Goal: Answer question/provide support

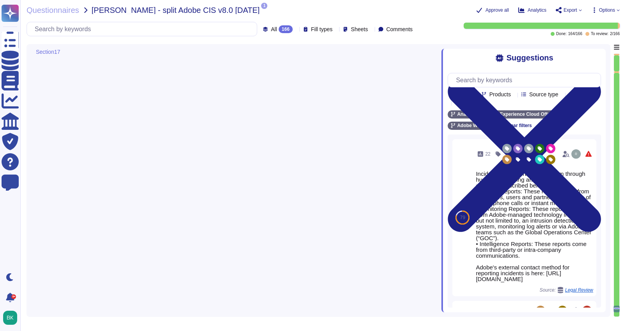
type textarea "Lorem ips d sitametcon adi elitsedd eiusmodt incididu utla et dolor ma aliqua e…"
type textarea "Lor ipsu dolorsit ame Consecte Adipisci elitsed: Doei t incididuntu, laboreetd …"
type textarea "Incidents are reported to the team through human, monitoring and intelligence c…"
type textarea "Adobe conducts tabletop exercises on an annual basis to practice different aspe…"
type textarea "Lor Ipsumdol Sitametc Adip eli seddoeiusm temporinci utl etdolo mag aliquaenim …"
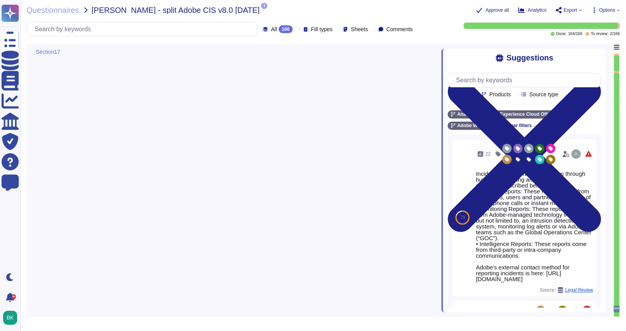
type textarea "Adobe conducts a penetration test annually and before every major release. For …"
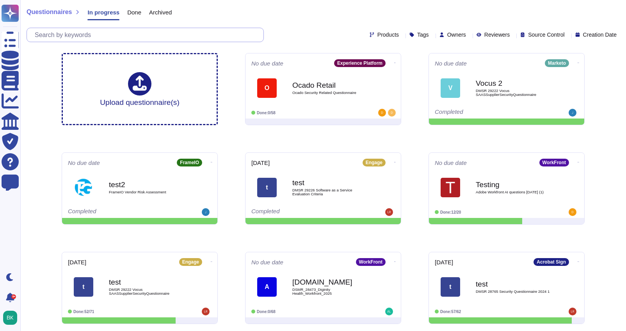
click at [76, 33] on input "text" at bounding box center [147, 35] width 232 height 14
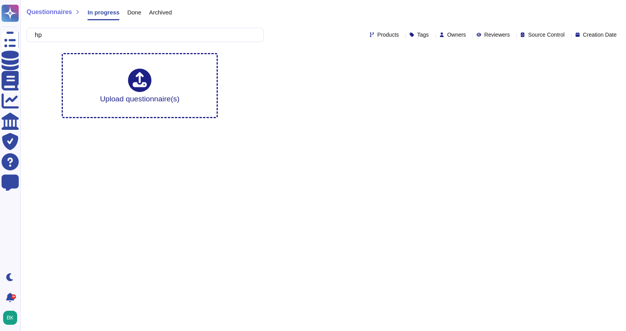
type input "hp"
click at [133, 14] on span "Done" at bounding box center [134, 12] width 14 height 6
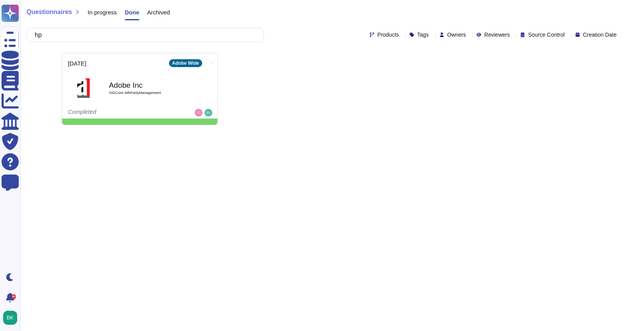
click at [160, 18] on div "Archived" at bounding box center [154, 14] width 30 height 16
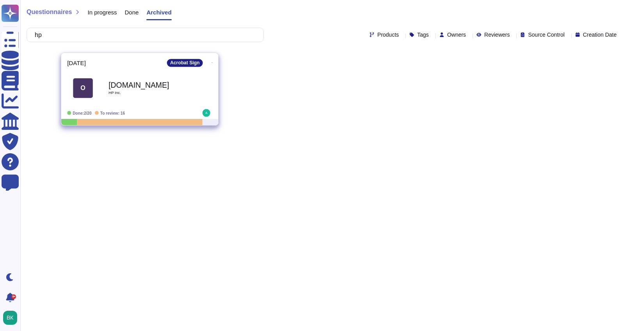
click at [146, 94] on span "HP Inc." at bounding box center [147, 93] width 79 height 4
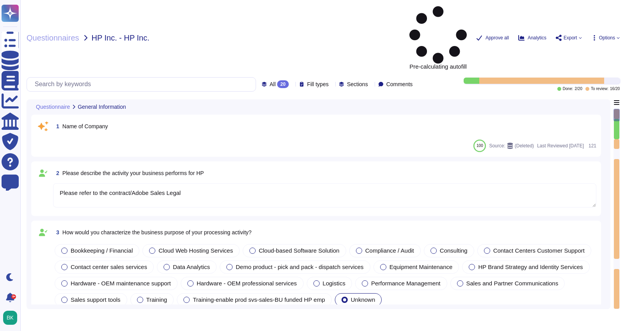
type textarea "Please refer to the contract/Adobe Sales Legal"
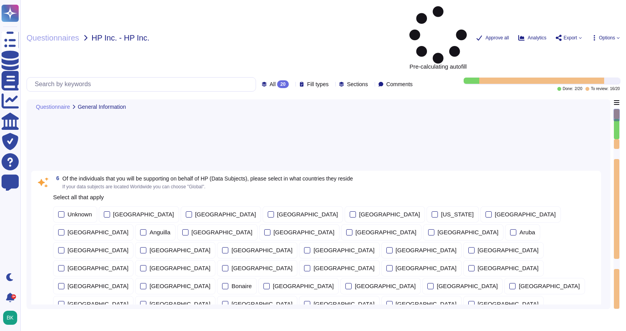
type textarea "There is a vendor risk management program maintained to address the security of…"
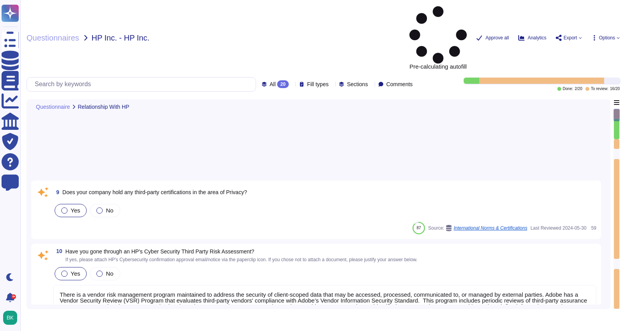
type textarea "For Adobe customers, please contact Adobe Customer Care using the Emergency Con…"
type textarea "To better protect our customers’ data from the physical layer up, we’ve impleme…"
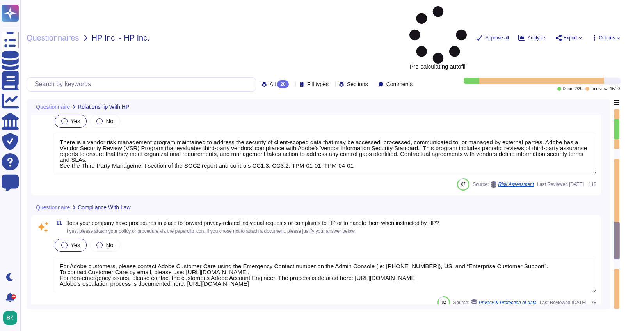
type textarea "Adobes privacy policy is available here: [URL][DOMAIN_NAME]"
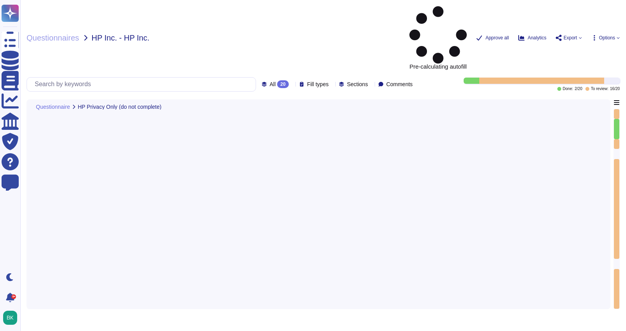
scroll to position [2317, 0]
type textarea "To facilitate transparency, these reviews must have the following attributes: E…"
type textarea "Adobe incorporates the FAIR (Factor Analysis of Information Risk) methodology i…"
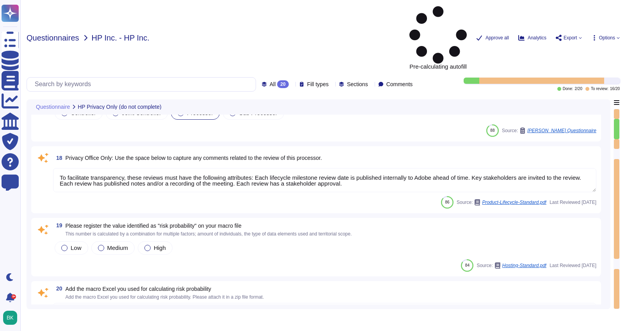
click at [71, 34] on span "Questionnaires" at bounding box center [53, 38] width 53 height 8
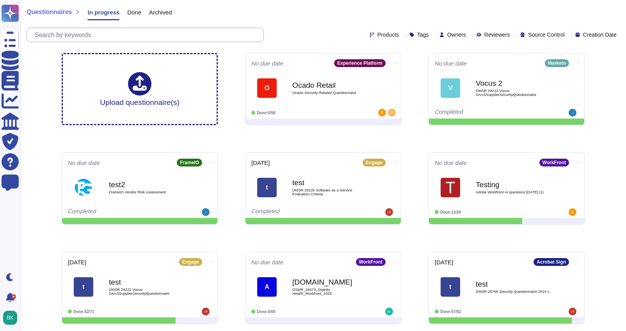
click at [112, 31] on input "text" at bounding box center [147, 35] width 232 height 14
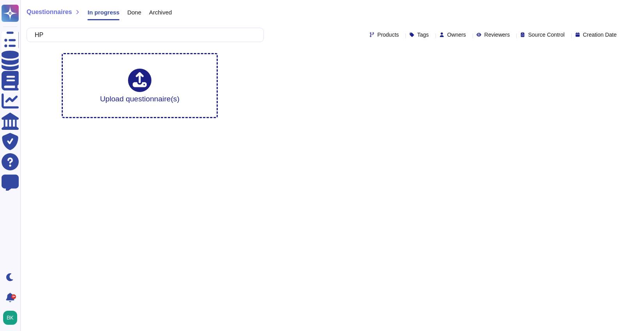
type input "HP"
click at [133, 14] on span "Done" at bounding box center [134, 12] width 14 height 6
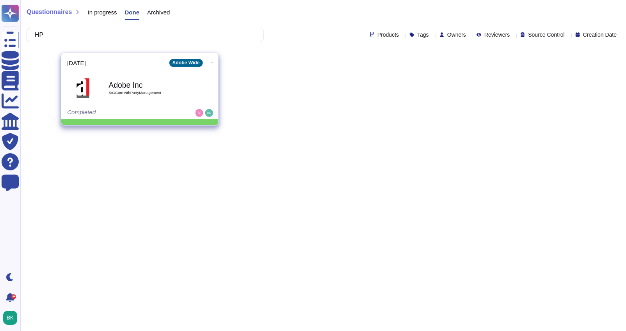
click at [134, 94] on span "SIGCore NthPartyManagement" at bounding box center [147, 93] width 79 height 4
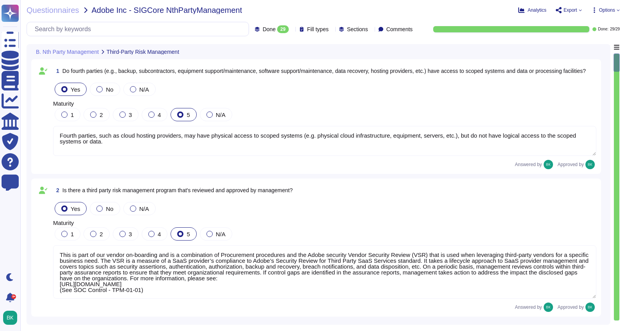
type textarea "Fourth parties, such as cloud hosting providers, may have physical access to sc…"
type textarea "This is part of our vendor on-boarding and is a combination of Procurement proc…"
type textarea "Adobe maintains a Vendor Information Security Standard that establishes the res…"
type textarea "Adobe's Chief Security Officer (CSO) is responsible for the coordination of dev…"
type textarea "To ensure ongoing compliance with the Adobe Vendor Information Security Standar…"
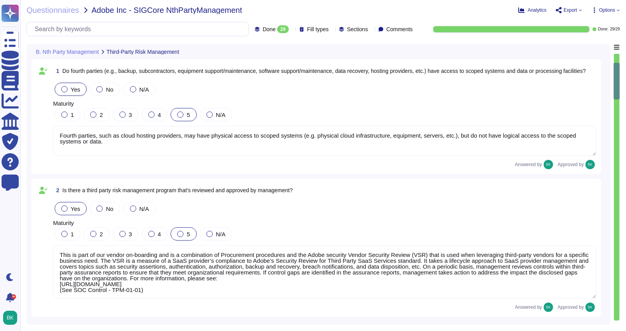
type textarea "Adobe requires any vendor processing Adobe Restricted, Adobe Confidential, or P…"
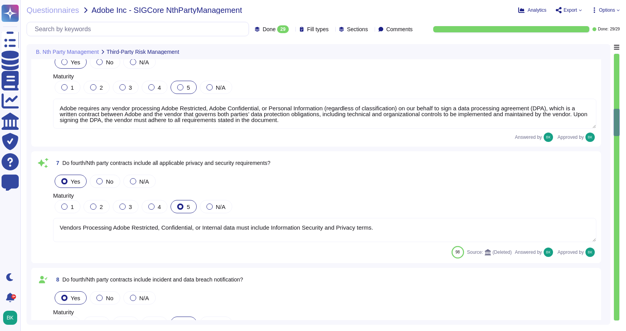
type textarea "Vendors Processing Adobe Restricted, Confidential, or Internal data must includ…"
type textarea "Vendor assessments and terms include compliance with Adobe’s breach and inciden…"
type textarea "Where required by law, Adobe includes a right to audit clause in contracts with…"
type textarea "Security-related requirements including applicable SLAs are defined. Contract t…"
type textarea "Contract terms are based on vendor's data classification and service(s) provide…"
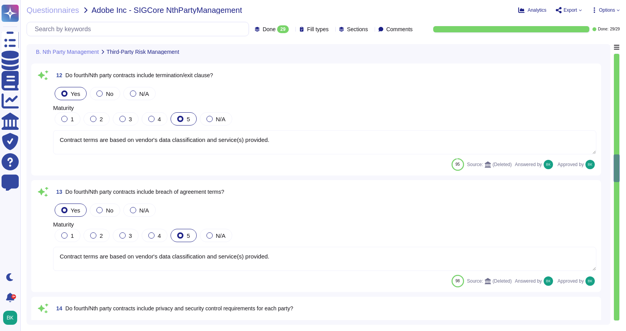
type textarea "Contract terms are based on vendor's data classification and service(s) provide…"
type textarea "Vendors Processing Adobe Restricted, Confidential, or Internal data must includ…"
type textarea "Adobe's Global Procurement maintains a list of all vendors in a Vendor Master I…"
type textarea "The Vendor Security Review (VSR) program assesses the security controls for eve…"
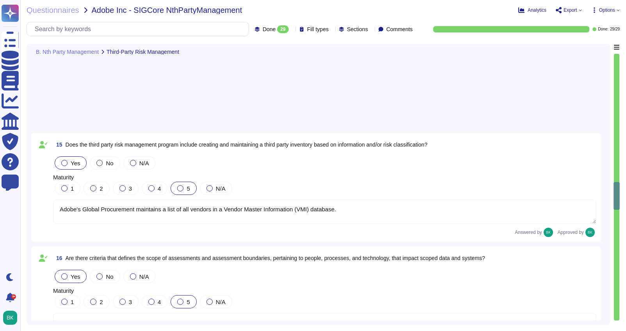
type textarea "Third party risk management is jointly covered by Adobe Global Procurement, Ado…"
type textarea "In addition to subscribing to industry-wide vulnerability announcement lists, i…"
type textarea "In addition to the Vendor Security Review (VSR) and Privacy review, where appli…"
type textarea "All vendors are assessed against the Vendor Information Security Standard."
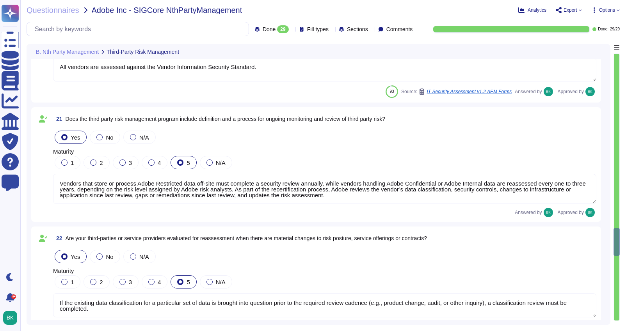
type textarea "Vendors that store or process Adobe Restricted data off-site must complete a se…"
type textarea "If the existing data classification for a particular set of data is brought int…"
type textarea "All vendors are assessed against the Vendor Information Security Standard."
type textarea "The VSR program assesses security controls for third-party vendors including se…"
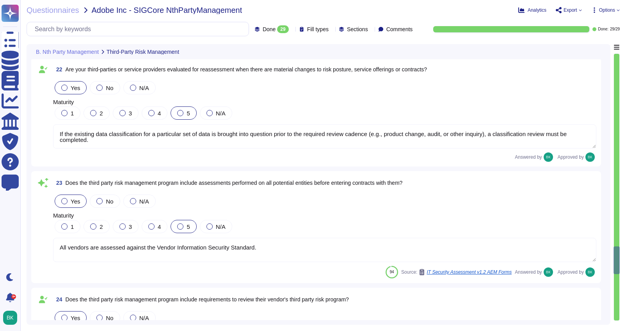
scroll to position [2477, 0]
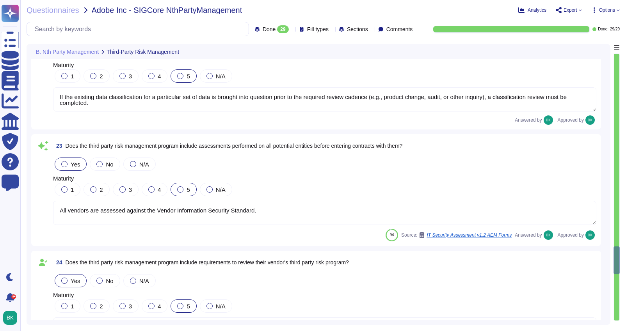
click at [65, 15] on div "Questionnaires Adobe Inc - SIGCore NthPartyManagement Analytics Export Options …" at bounding box center [322, 165] width 605 height 331
click at [116, 32] on input "text" at bounding box center [140, 29] width 218 height 14
click at [54, 6] on span "Questionnaires" at bounding box center [53, 10] width 53 height 8
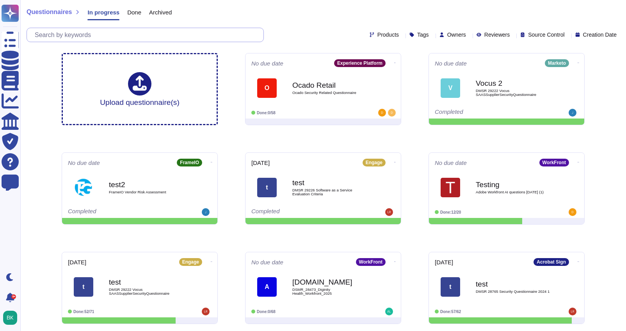
click at [112, 35] on input "text" at bounding box center [147, 35] width 232 height 14
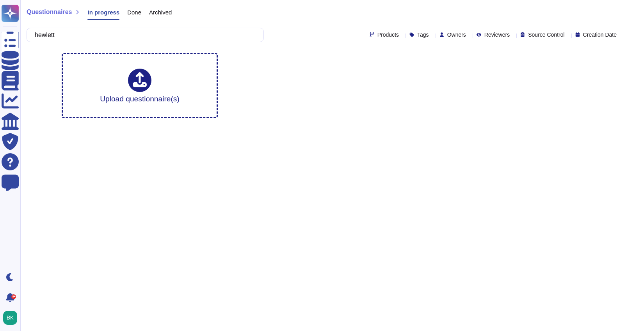
type input "hewlett"
click at [139, 14] on span "Done" at bounding box center [134, 12] width 14 height 6
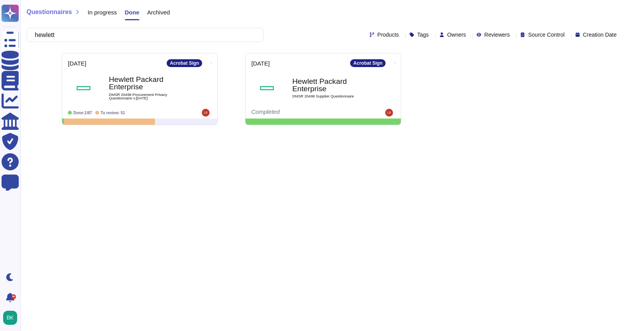
click at [161, 15] on span "Archived" at bounding box center [158, 12] width 23 height 6
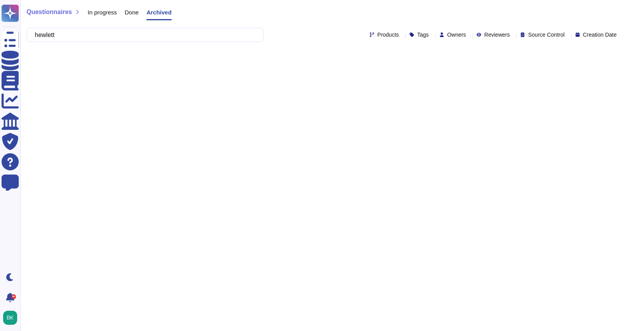
click at [130, 15] on span "Done" at bounding box center [132, 12] width 14 height 6
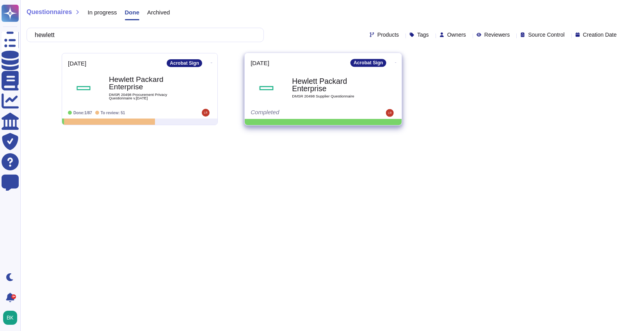
click at [323, 97] on span "DMSR 20498 Supplier Questionnaire" at bounding box center [331, 97] width 79 height 4
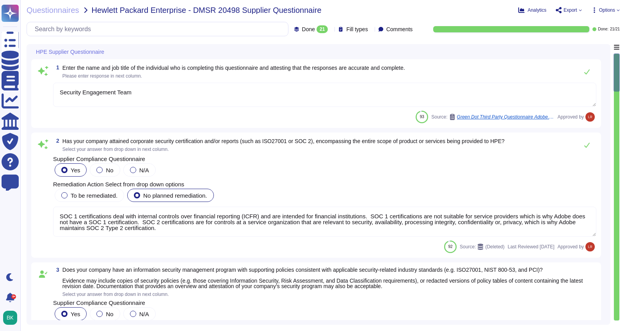
type textarea "Security Engagement Team"
type textarea "SOC 1 certifications deal with internal controls over financial reporting (ICFR…"
type textarea "Adobe has an established Information Security Program aligned with ISO27001. In…"
type textarea "All employees must complete annual security awareness training. Adobe personnel…"
type textarea "Adobe requires all employees to certify compliance with the Company’s Code of C…"
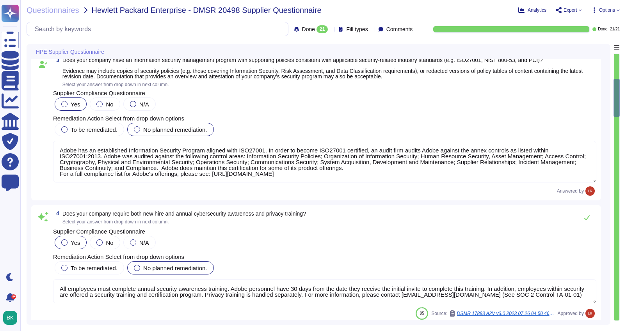
type textarea "All Adobe Cloud solutions encrypt data in transit using TLS v1.2 over HTTPS."
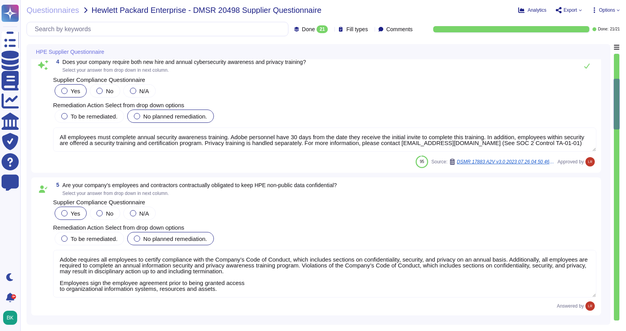
type textarea "Acrobat Sign provides AES 256-bit encryption at rest and in transit using only …"
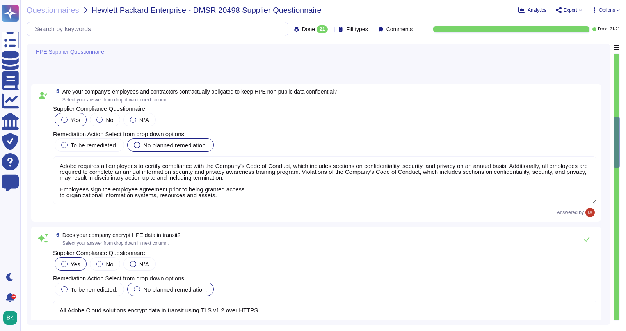
type textarea "Customer Data will be maintained and/or deleted in accordance with the Agreemen…"
type textarea "Security patches must be applied according to the timelines and severity level …"
type textarea "A systematic approach to managing change is followed where changes are reviewed…"
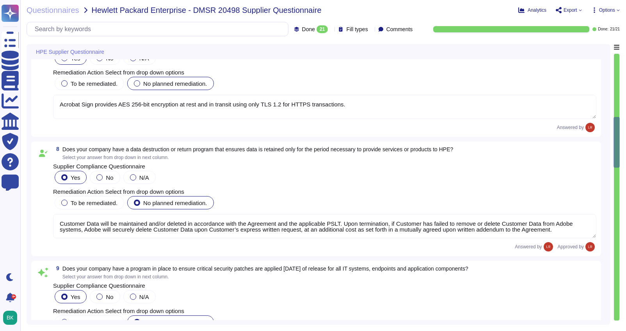
scroll to position [892, 0]
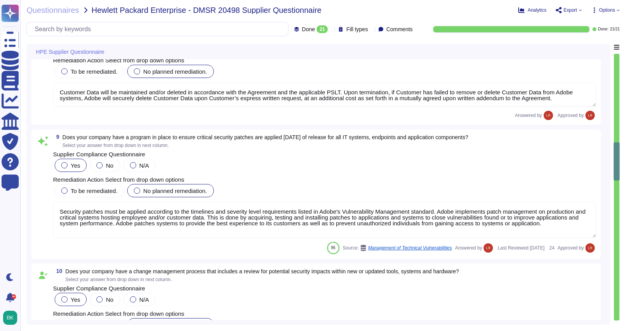
type textarea "Adobe deploys anti-virus and malware prevention solutions including, but not li…"
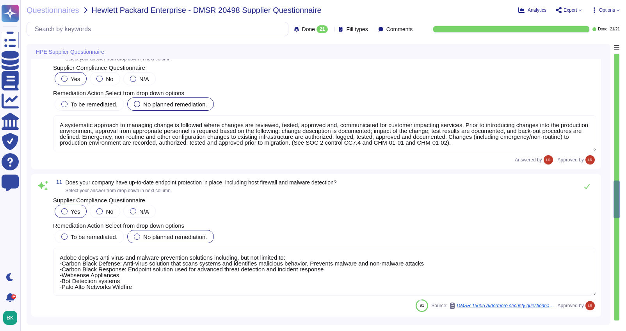
type textarea "Adobe deploys Intrusion Detection System (IDS) sensors at critical points in th…"
type textarea "Multi-factor authentication is required for remote access. (See SOC 2 Control I…"
type textarea "Adobe has implemented an incident response, mitigation, and resolution program.…"
type textarea "Enterprises seeking a tighter access-control mechanism can enable Security Asse…"
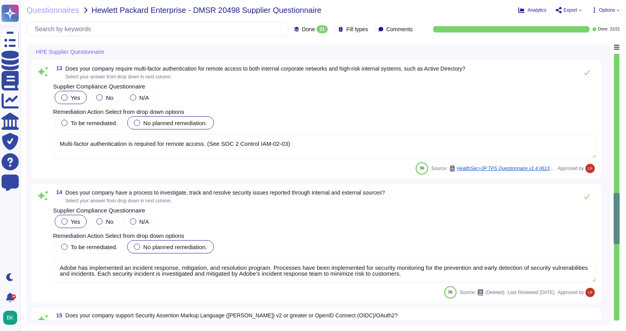
type textarea "We review and document access rights for both privileged and non-privileged use…"
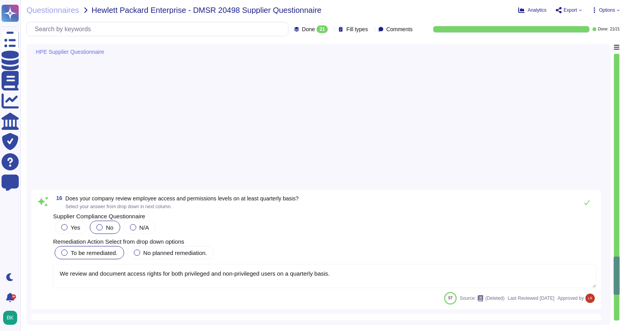
type textarea "Role-based access control (RBAC) follows the principle of least privilege, whic…"
type textarea "Acrobat Sign is a multi-tenant solution with data separated logically."
type textarea "Healthcare and Life Science organizations that are concerned with protecting Pr…"
type textarea "Adobe Inc. receives Cardholder data from customers on a regular basis to provid…"
type textarea "By default, Document Cloud services user-generated content and documents are en…"
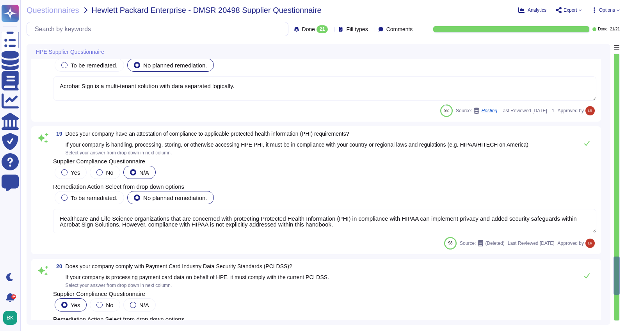
scroll to position [2280, 0]
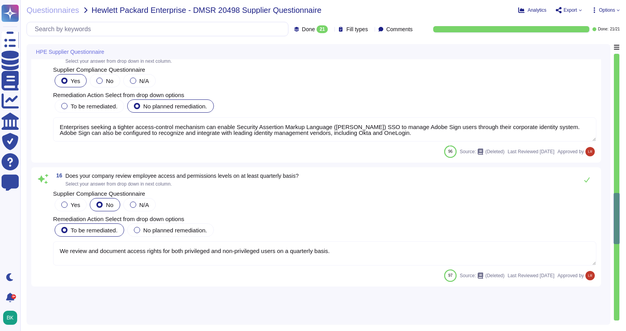
type textarea "Adobe deploys anti-virus and malware prevention solutions including, but not li…"
type textarea "Adobe deploys Intrusion Detection System (IDS) sensors at critical points in th…"
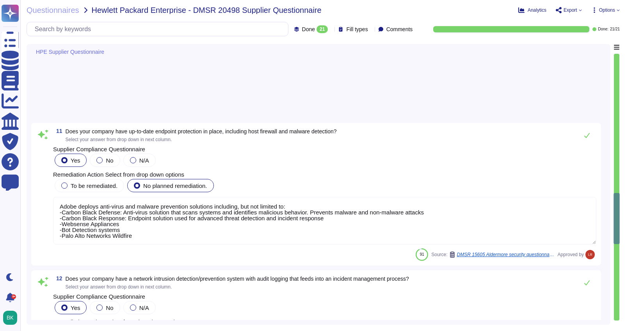
type textarea "Multi-factor authentication is required for remote access. (See SOC 2 Control I…"
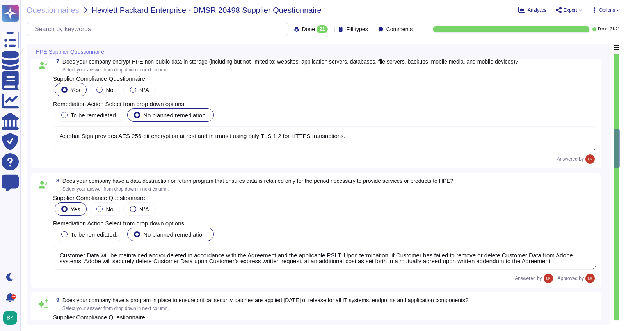
type textarea "Adobe requires all employees to certify compliance with the Company’s Code of C…"
type textarea "All Adobe Cloud solutions encrypt data in transit using TLS v1.2 over HTTPS."
type textarea "Acrobat Sign provides AES 256-bit encryption at rest and in transit using only …"
type textarea "Customer Data will be maintained and/or deleted in accordance with the Agreemen…"
type textarea "Security patches must be applied according to the timelines and severity level …"
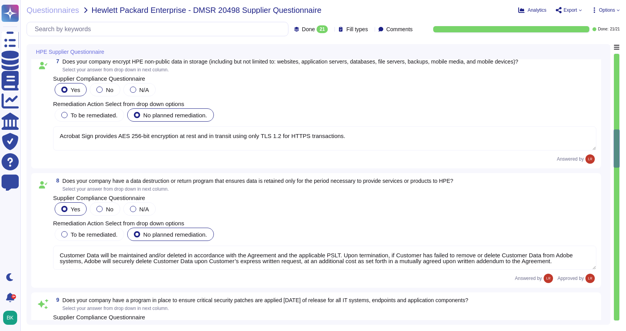
type textarea "A systematic approach to managing change is followed where changes are reviewed…"
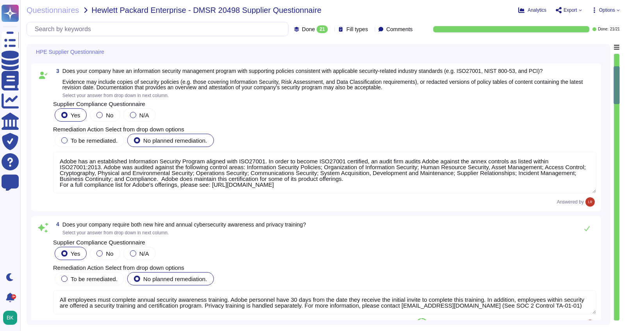
type textarea "Security Engagement Team"
type textarea "SOC 1 certifications deal with internal controls over financial reporting (ICFR…"
type textarea "Adobe has an established Information Security Program aligned with ISO27001. In…"
type textarea "All employees must complete annual security awareness training. Adobe personnel…"
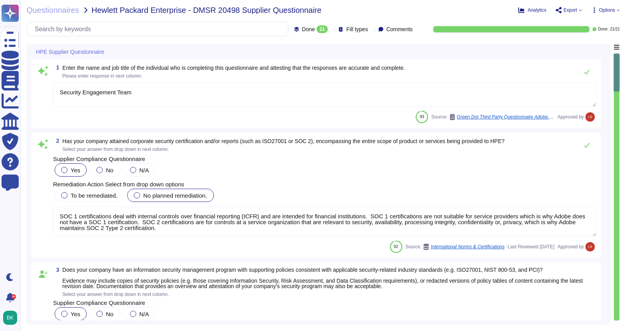
type textarea "Adobe requires all employees to certify compliance with the Company’s Code of C…"
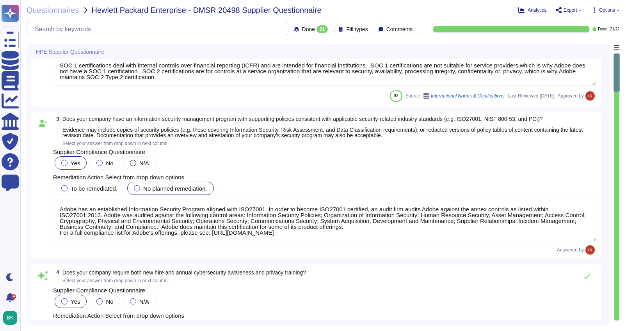
scroll to position [178, 0]
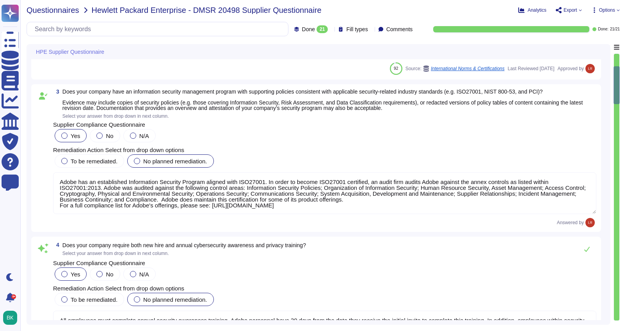
click at [45, 12] on span "Questionnaires" at bounding box center [53, 10] width 53 height 8
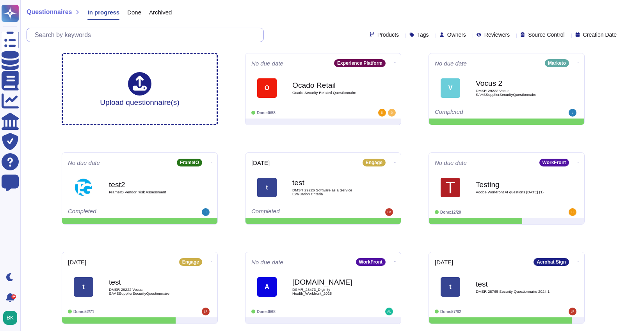
click at [78, 37] on input "text" at bounding box center [147, 35] width 232 height 14
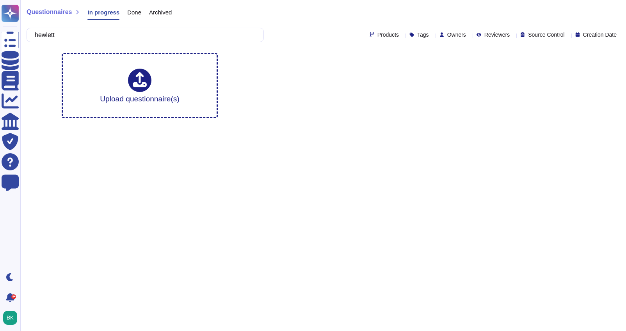
type input "hewlett"
click at [133, 14] on span "Done" at bounding box center [134, 12] width 14 height 6
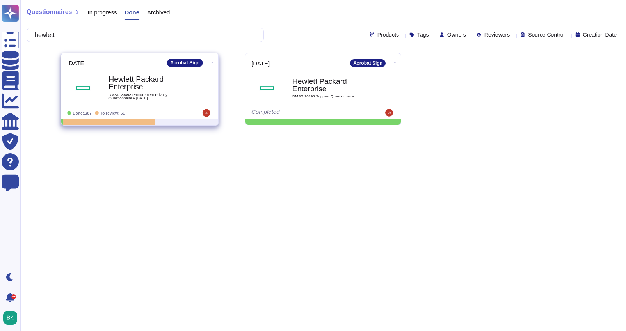
click at [133, 93] on span "DMSR 20498 Procurement Privacy Questionnaire v.1 Nov 2023" at bounding box center [147, 96] width 79 height 7
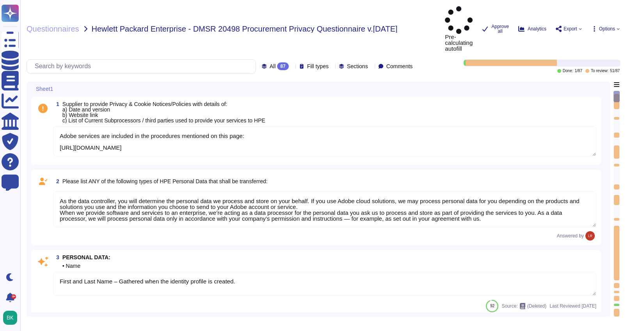
type textarea "Adobe services are included in the procedures mentioned on this page: https://w…"
type textarea "As the data controller, you will determine the personal data we process and sto…"
type textarea "First and Last Name – Gathered when the identity profile is created."
type textarea "This can include directly identifiable personal information, such as name, emai…"
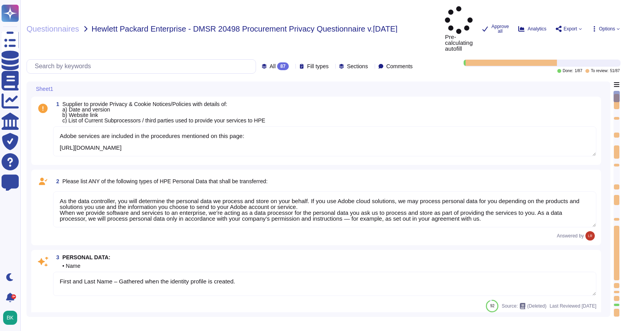
type textarea "* This can include directly identifiable personal information, such as name, em…"
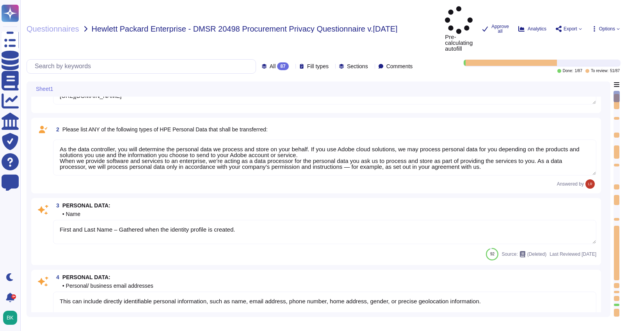
type textarea "Yes we do all of the above - 2FA, audit trails, IP address filtering, firewalls…"
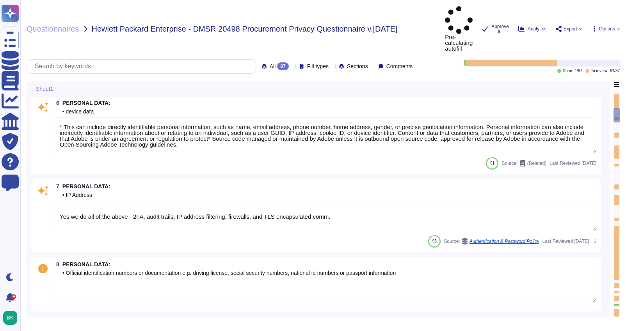
type textarea "This can include directly identifiable personal information, such as name, emai…"
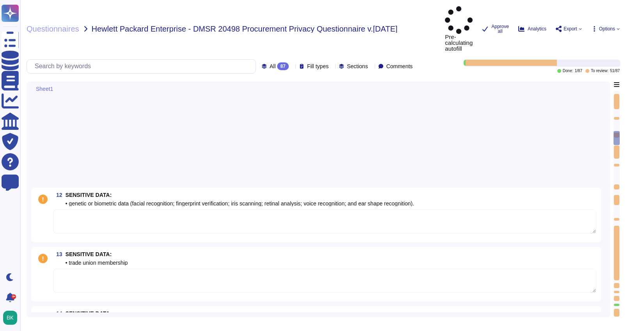
type textarea "First and Last Name – Gathered when the identity profile is created."
type textarea "* This can include directly identifiable personal information, such as name, em…"
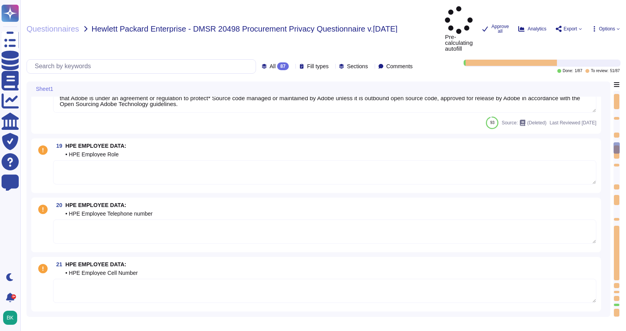
type textarea "Security Engagement Team"
type textarea "Your account manager is your single point of contact within Adobe."
type textarea "Please see your Adobe Customer Success Manager, Account Engineer or see Adobe C…"
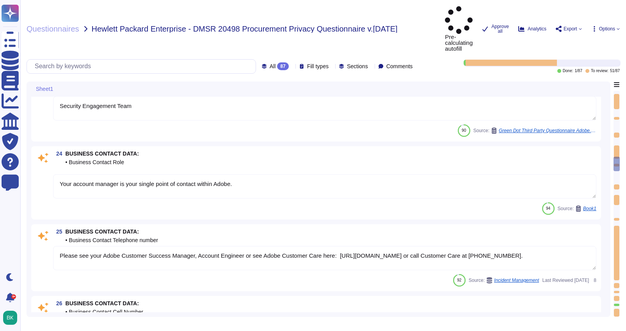
type textarea "As the data controller, you will determine the personal data that Adobe process…"
type textarea "Adobe does not outsource development, all Adobe products are developed in-house…"
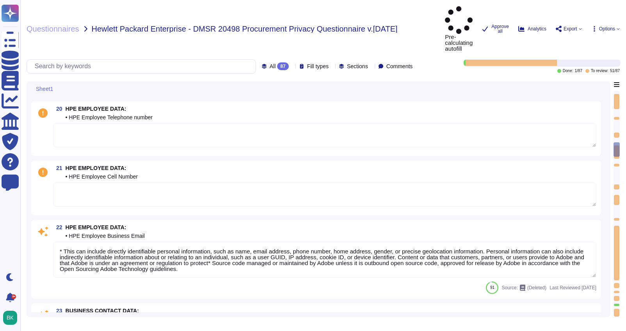
type textarea "First and Last Name – Gathered when the identity profile is created."
type textarea "* This can include directly identifiable personal information, such as name, em…"
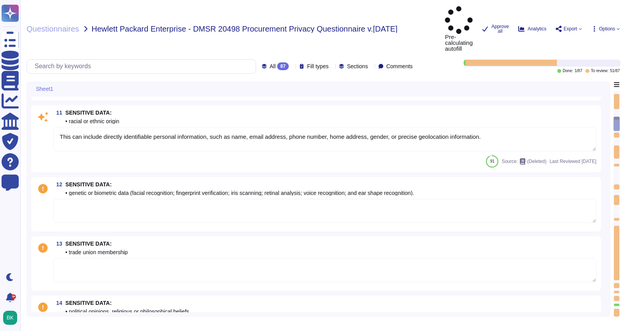
type textarea "This can include directly identifiable personal information, such as name, emai…"
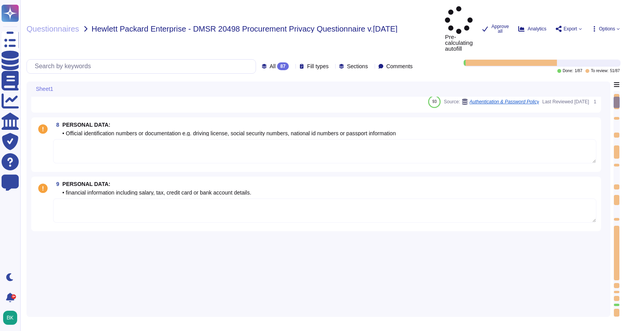
scroll to position [156, 0]
type textarea "Adobe services are included in the procedures mentioned on this page: https://w…"
type textarea "As the data controller, you will determine the personal data we process and sto…"
type textarea "First and Last Name – Gathered when the identity profile is created."
type textarea "This can include directly identifiable personal information, such as name, emai…"
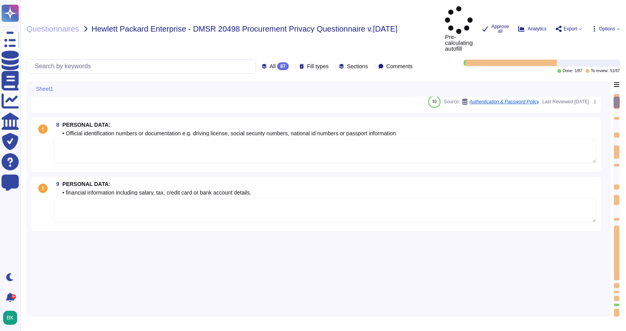
type textarea "This can include directly identifiable personal information, such as name, emai…"
type textarea "* This can include directly identifiable personal information, such as name, em…"
type textarea "Yes we do all of the above - 2FA, audit trails, IP address filtering, firewalls…"
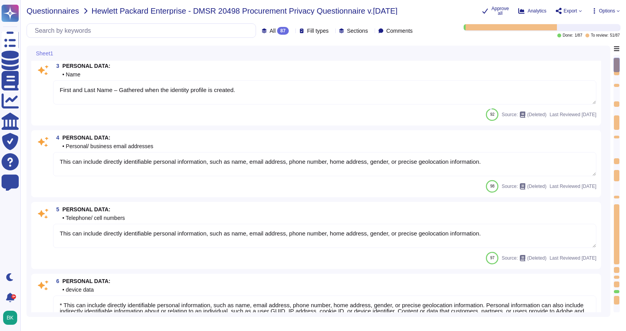
click at [55, 11] on span "Questionnaires" at bounding box center [53, 11] width 53 height 8
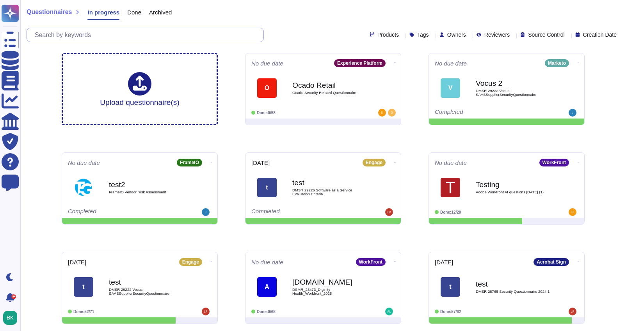
click at [104, 36] on input "text" at bounding box center [147, 35] width 232 height 14
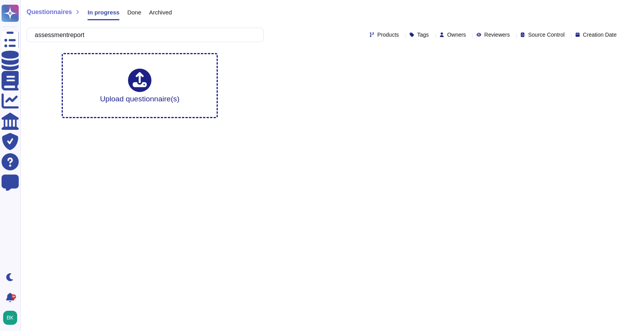
click at [134, 13] on span "Done" at bounding box center [134, 12] width 14 height 6
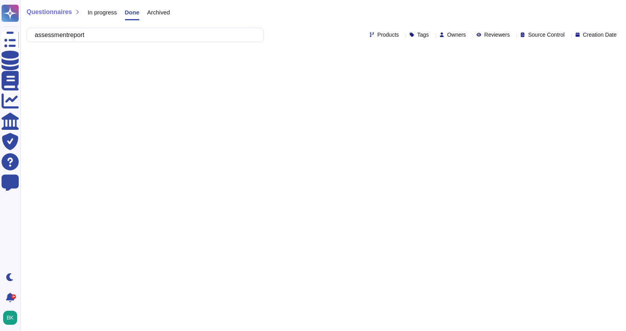
click at [165, 13] on span "Archived" at bounding box center [158, 12] width 23 height 6
click at [139, 13] on span "Done" at bounding box center [132, 12] width 14 height 6
click at [75, 35] on input "assessmentreport" at bounding box center [143, 35] width 225 height 14
click at [157, 14] on span "Archived" at bounding box center [158, 12] width 23 height 6
click at [108, 13] on span "In progress" at bounding box center [101, 12] width 29 height 6
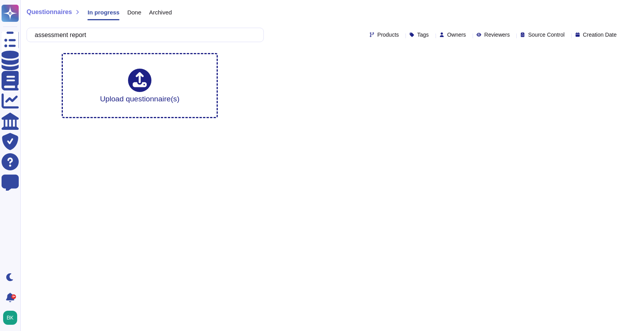
click at [138, 13] on span "Done" at bounding box center [134, 12] width 14 height 6
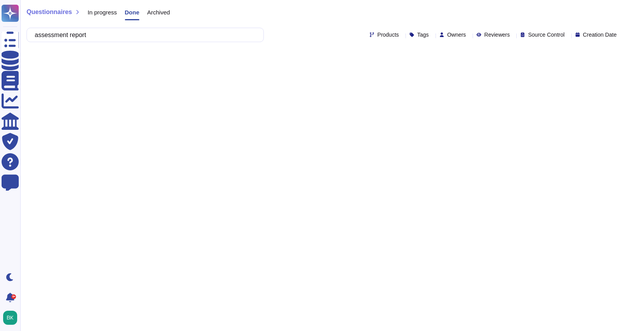
click at [165, 12] on span "Archived" at bounding box center [158, 12] width 23 height 6
click at [117, 32] on input "assessment report" at bounding box center [143, 35] width 225 height 14
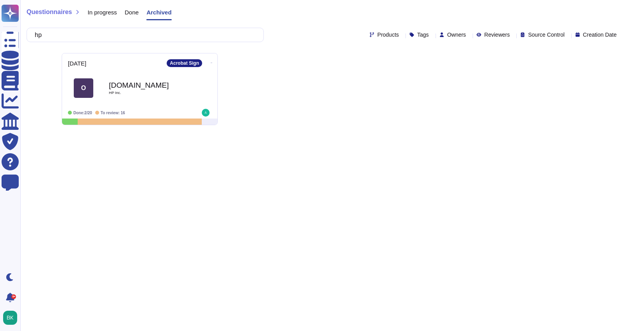
type input "hp"
click at [133, 12] on span "Done" at bounding box center [132, 12] width 14 height 6
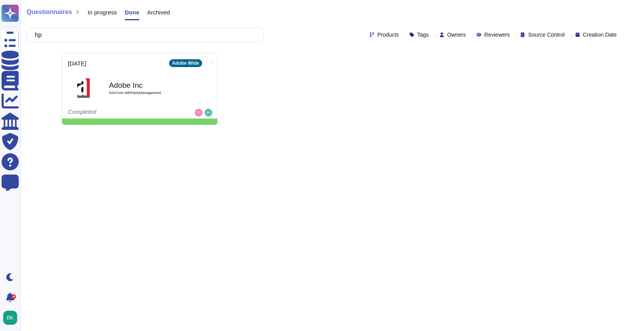
click at [111, 12] on span "In progress" at bounding box center [101, 12] width 29 height 6
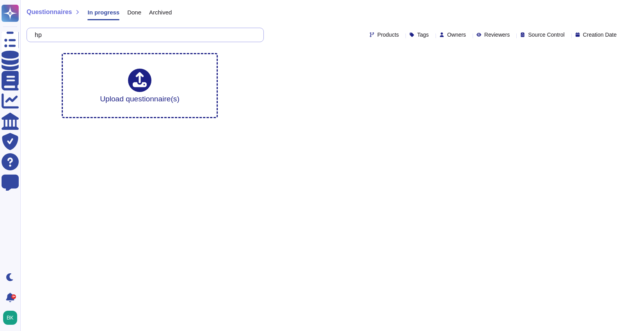
click at [74, 35] on input "hp" at bounding box center [143, 35] width 225 height 14
